Goal: Check status: Check status

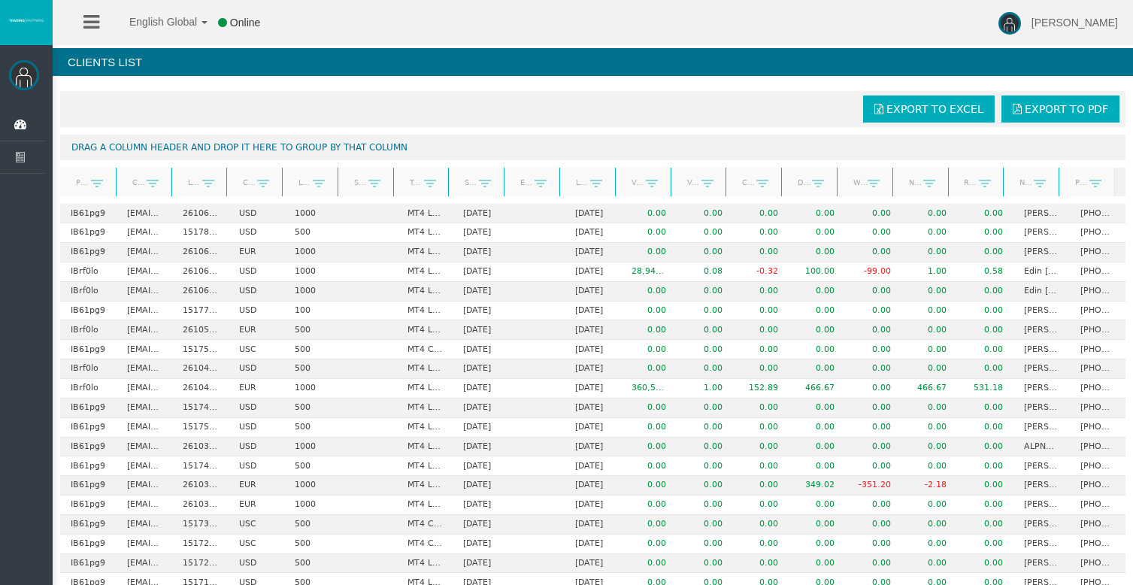
scroll to position [75, 0]
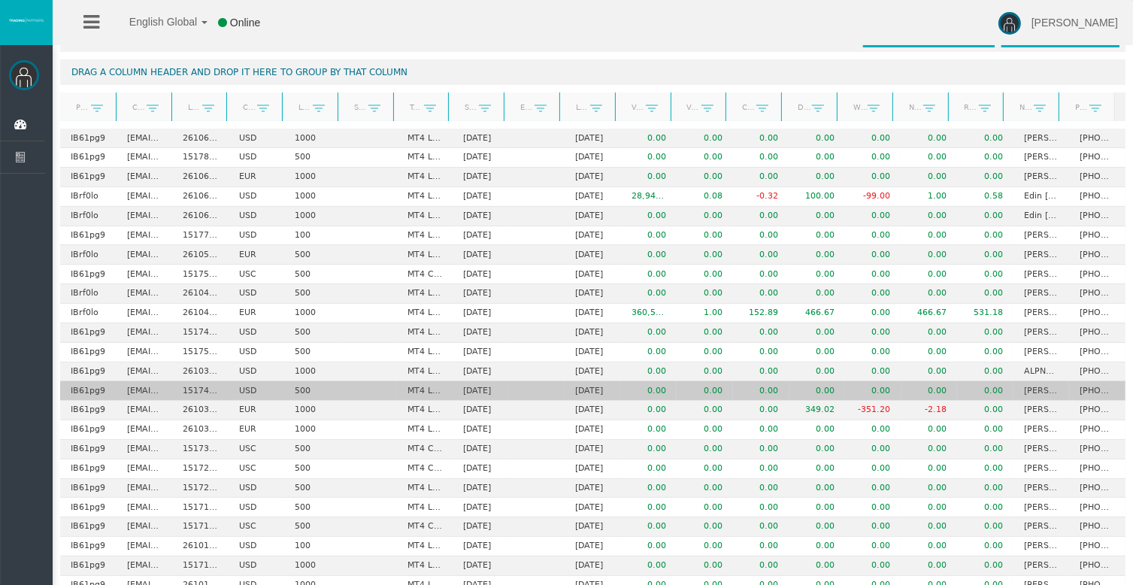
click at [621, 384] on td "0.00" at bounding box center [649, 391] width 56 height 20
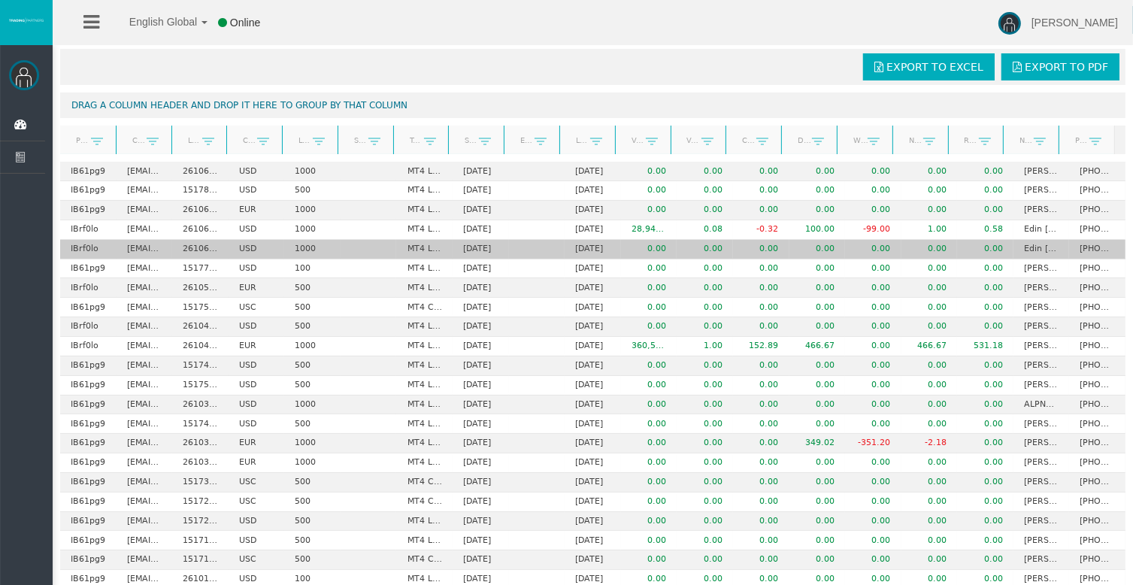
scroll to position [0, 0]
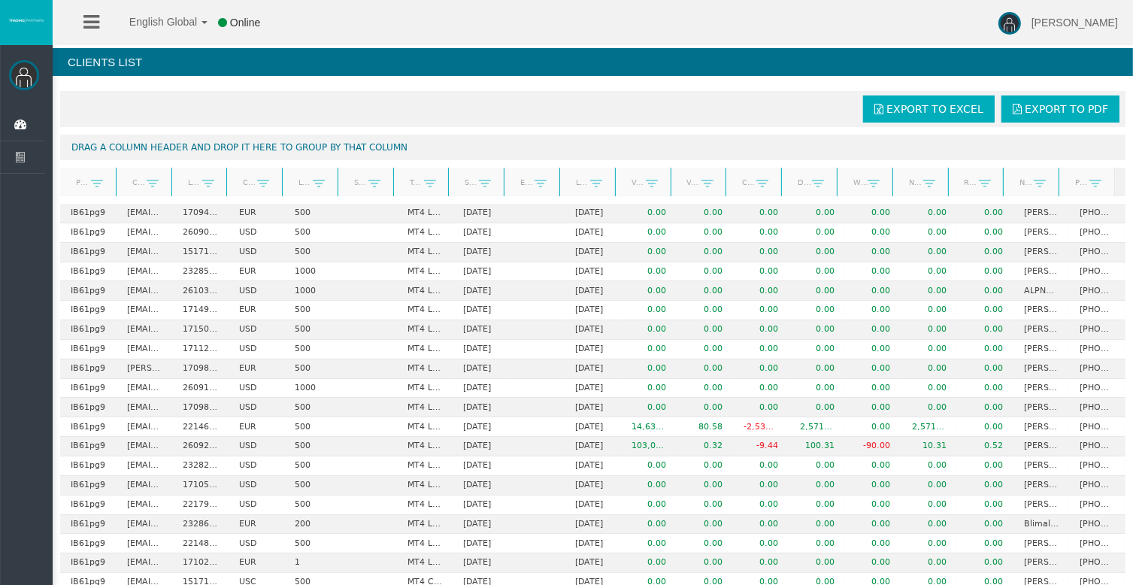
click at [461, 180] on link "Start Date" at bounding box center [468, 182] width 24 height 20
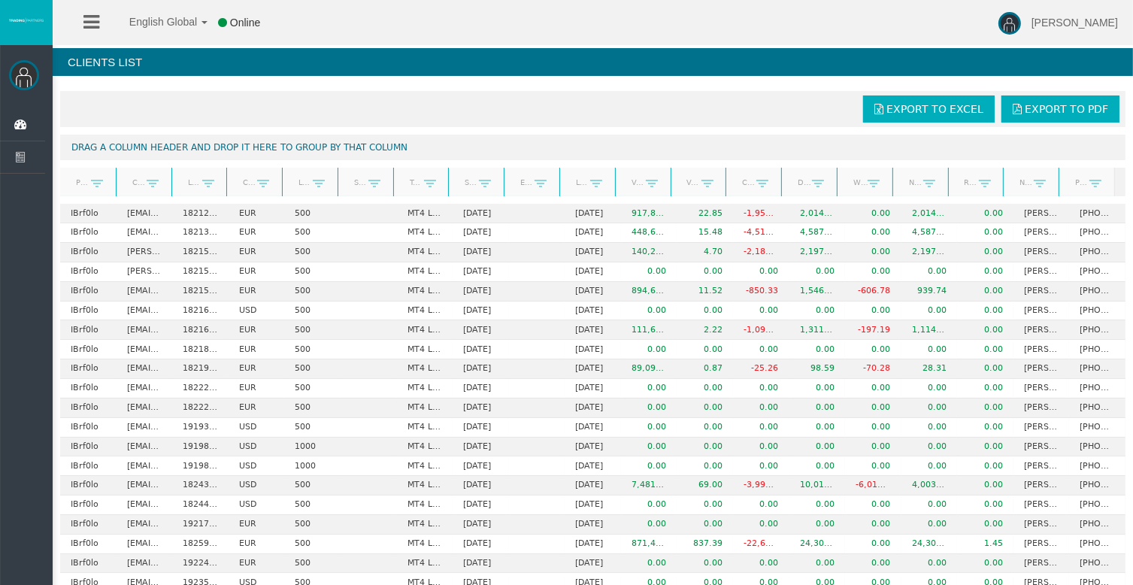
click at [461, 180] on link "Start Date" at bounding box center [468, 182] width 24 height 21
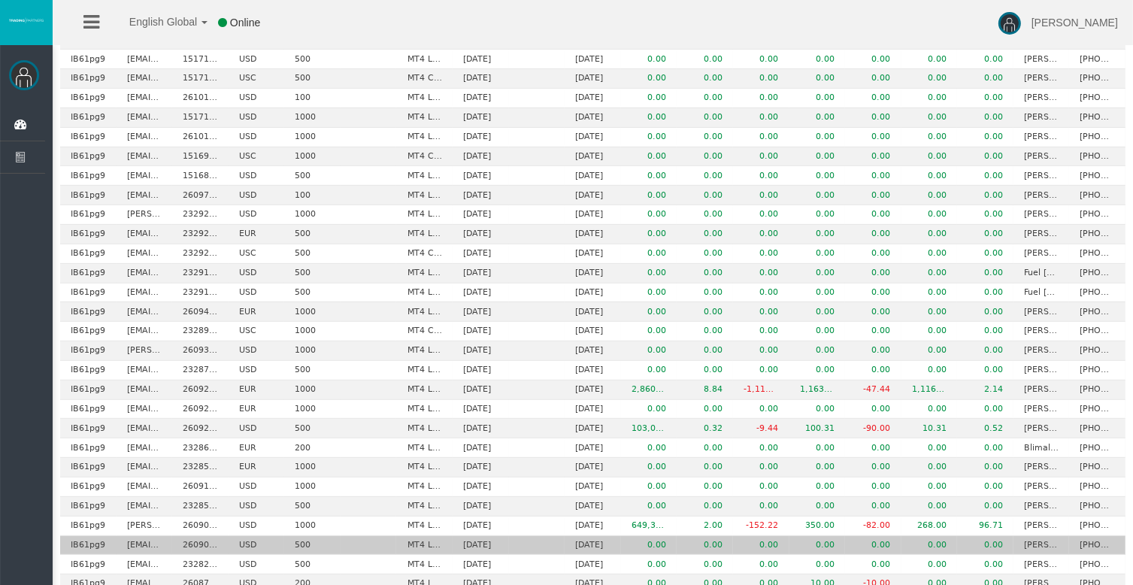
scroll to position [518, 0]
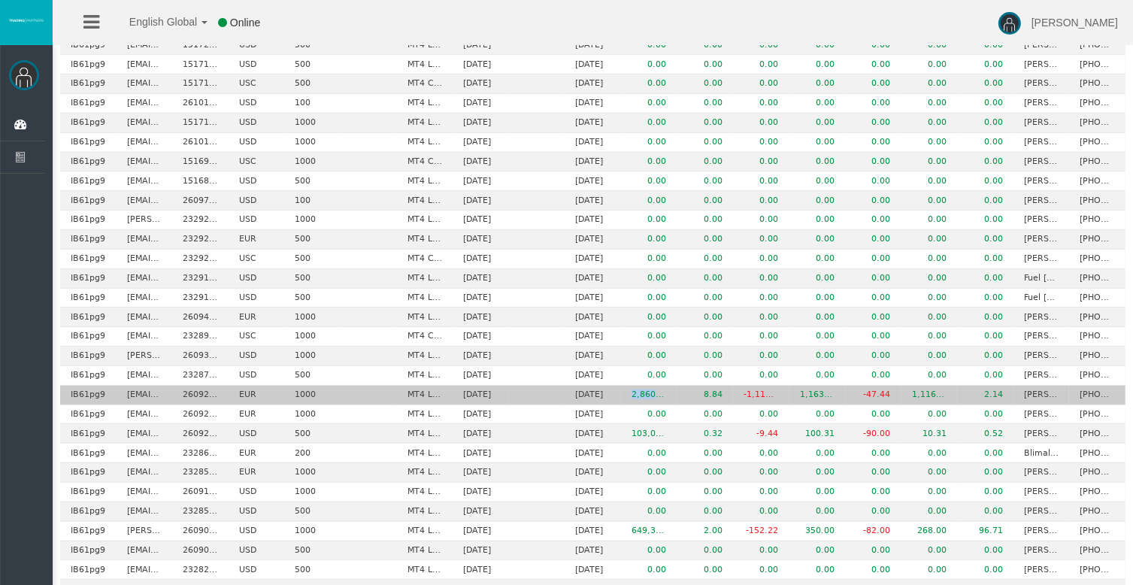
drag, startPoint x: 623, startPoint y: 386, endPoint x: 653, endPoint y: 391, distance: 30.5
click at [653, 391] on td "2,860,244.48" at bounding box center [649, 396] width 56 height 20
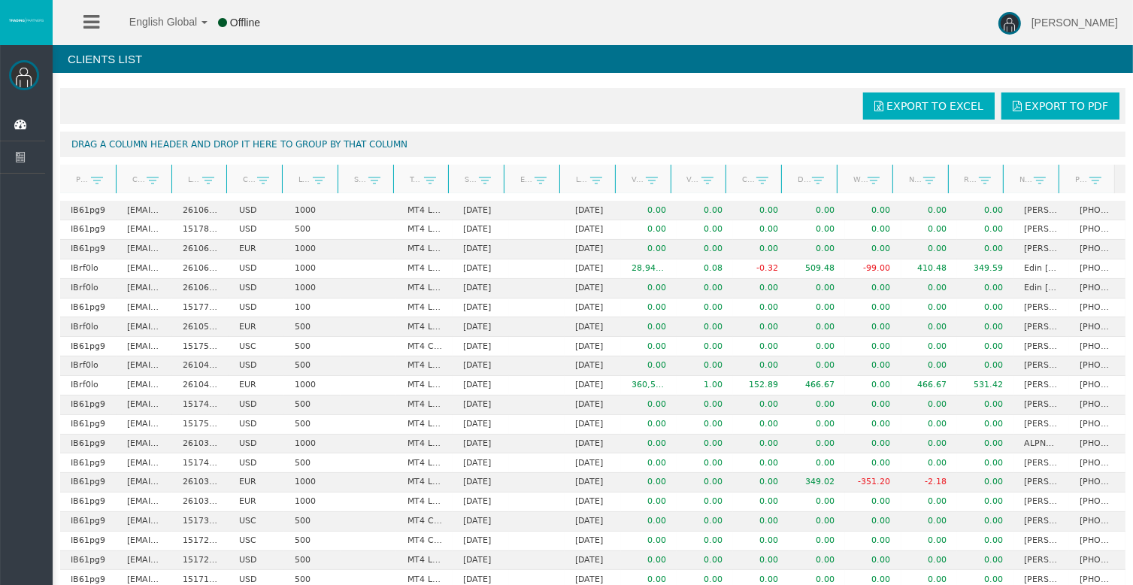
scroll to position [0, 0]
